Goal: Complete application form

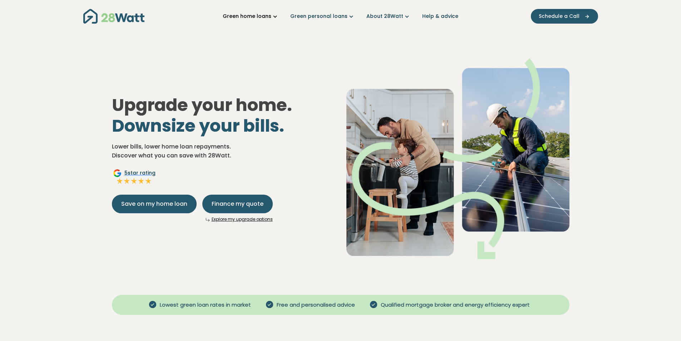
click at [248, 15] on link "Green home loans" at bounding box center [251, 17] width 56 height 8
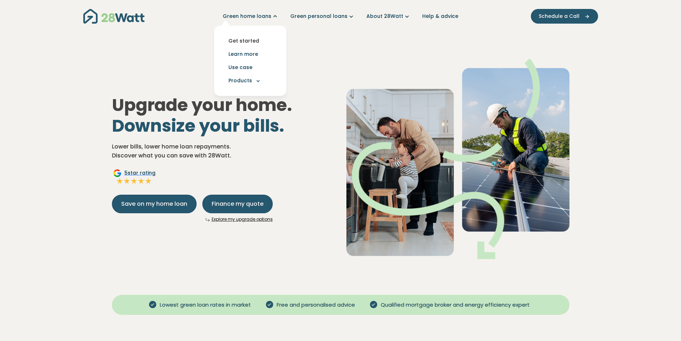
click at [246, 40] on link "Get started" at bounding box center [250, 40] width 61 height 13
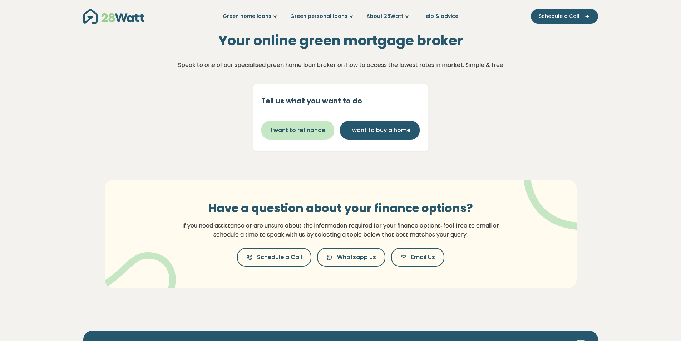
click at [298, 130] on span "I want to refinance" at bounding box center [298, 130] width 54 height 9
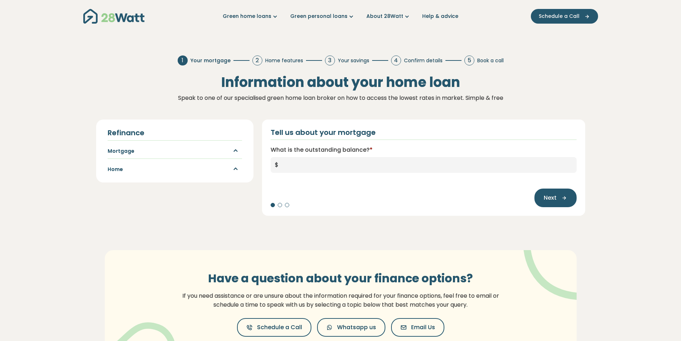
click at [164, 152] on div "Mortgage" at bounding box center [175, 150] width 134 height 9
click at [237, 150] on icon "button" at bounding box center [233, 151] width 13 height 9
click at [297, 158] on input "What is the outstanding balance? *" at bounding box center [430, 165] width 294 height 16
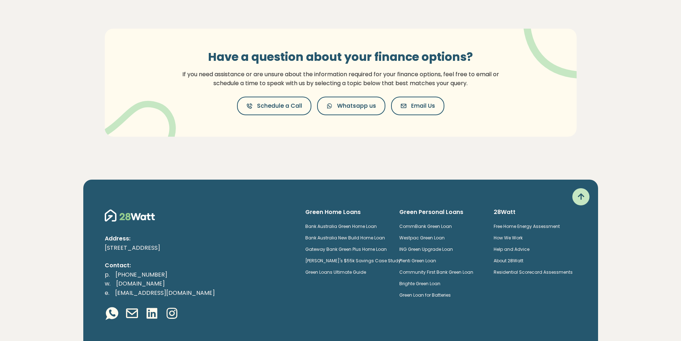
scroll to position [274, 0]
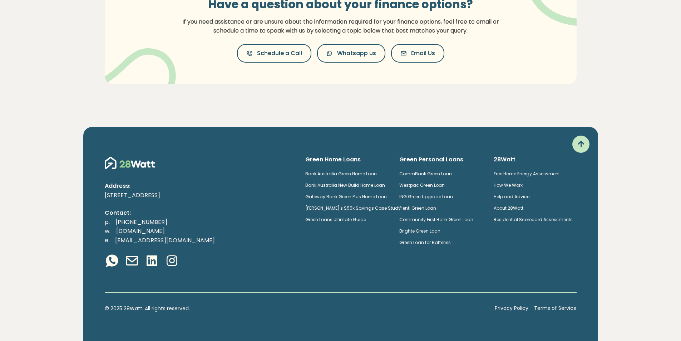
click at [513, 183] on link "How We Work" at bounding box center [508, 185] width 29 height 6
